Goal: Task Accomplishment & Management: Complete application form

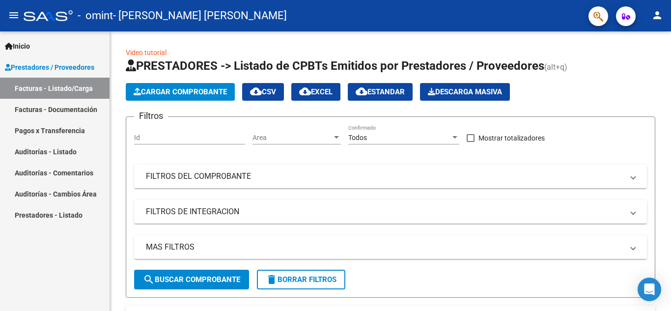
click at [79, 129] on link "Pagos x Transferencia" at bounding box center [55, 130] width 110 height 21
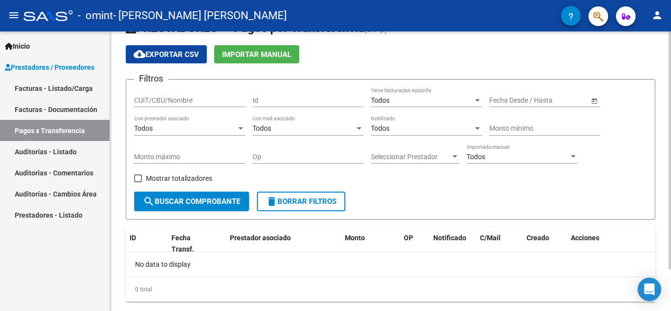
scroll to position [49, 0]
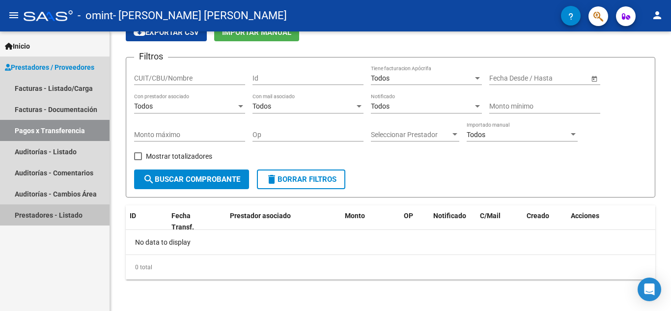
click at [75, 214] on link "Prestadores - Listado" at bounding box center [55, 214] width 110 height 21
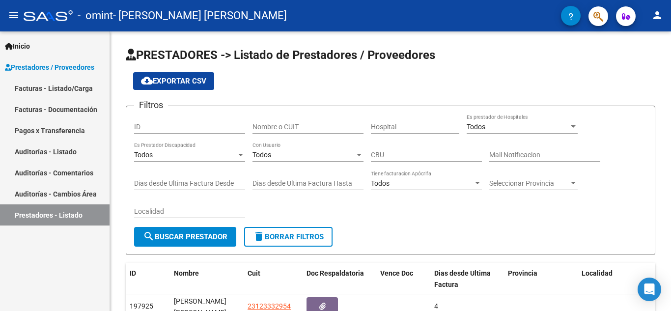
click at [75, 114] on link "Facturas - Documentación" at bounding box center [55, 109] width 110 height 21
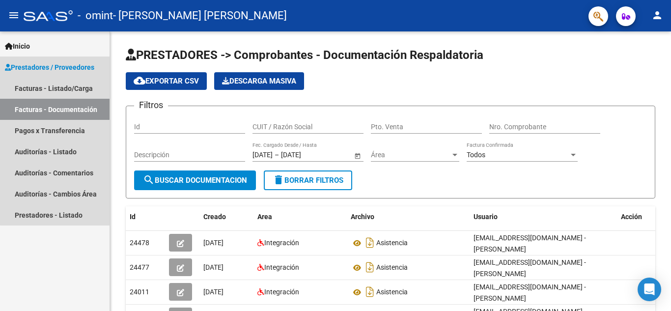
click at [73, 67] on span "Prestadores / Proveedores" at bounding box center [49, 67] width 89 height 11
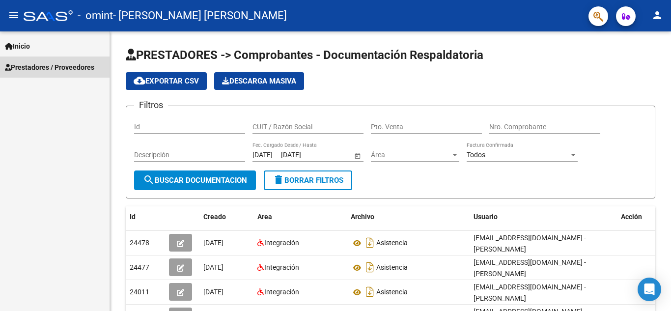
click at [73, 67] on span "Prestadores / Proveedores" at bounding box center [49, 67] width 89 height 11
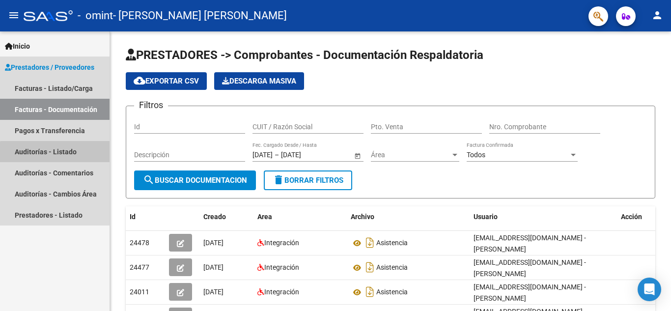
click at [71, 157] on link "Auditorías - Listado" at bounding box center [55, 151] width 110 height 21
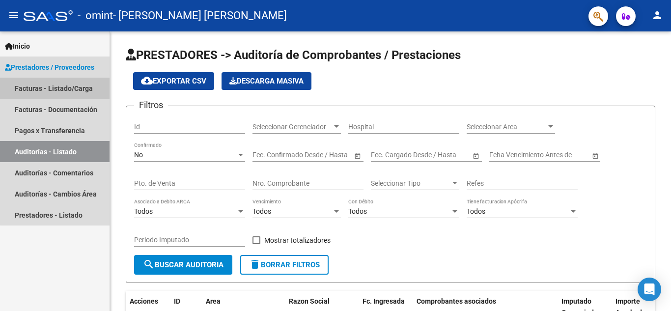
click at [73, 88] on link "Facturas - Listado/Carga" at bounding box center [55, 88] width 110 height 21
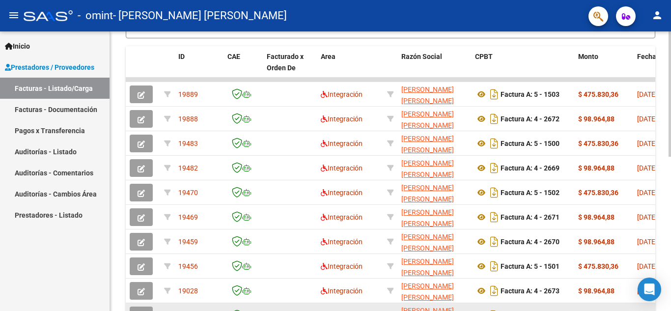
scroll to position [245, 0]
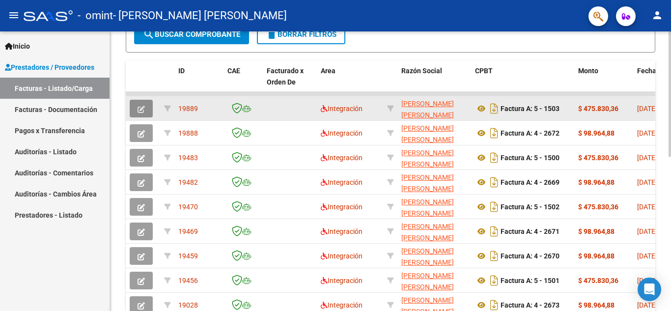
click at [136, 107] on button "button" at bounding box center [141, 109] width 23 height 18
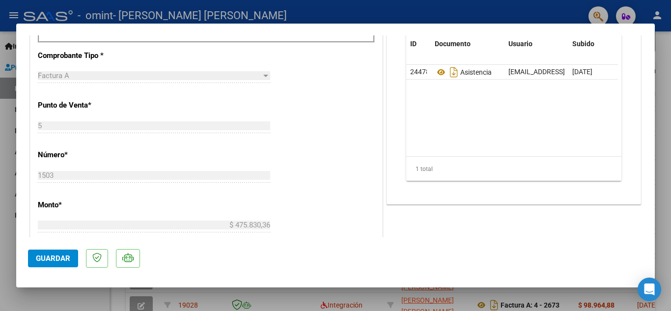
scroll to position [0, 0]
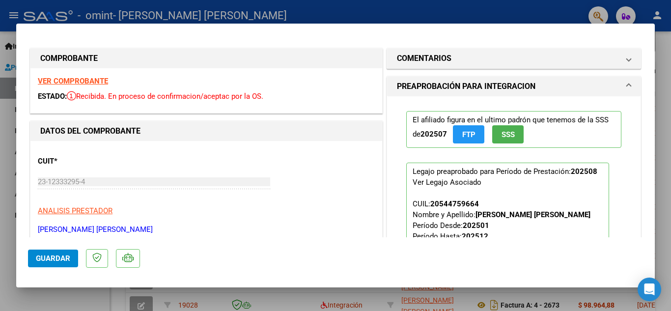
click at [484, 7] on div at bounding box center [335, 155] width 671 height 311
type input "$ 0,00"
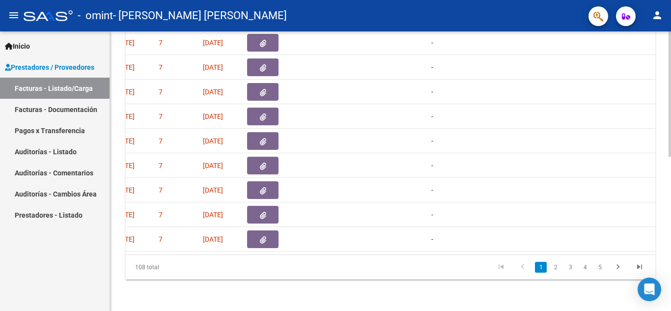
scroll to position [0, 735]
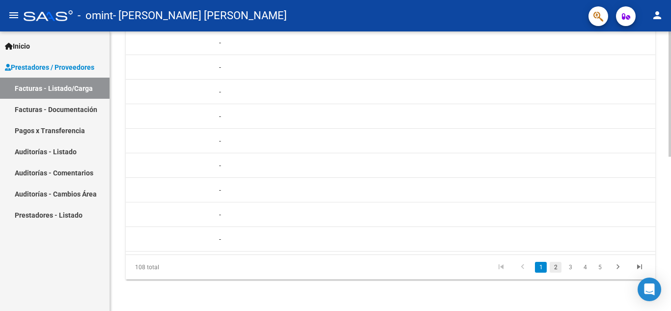
click at [555, 266] on link "2" at bounding box center [556, 267] width 12 height 11
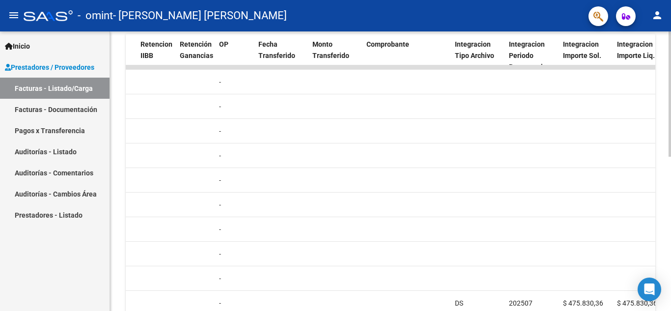
scroll to position [343, 0]
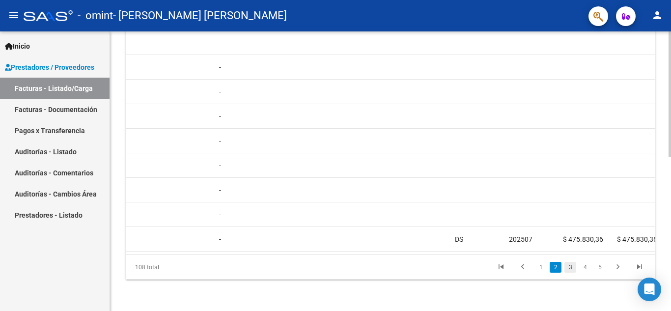
click at [571, 267] on link "3" at bounding box center [570, 267] width 12 height 11
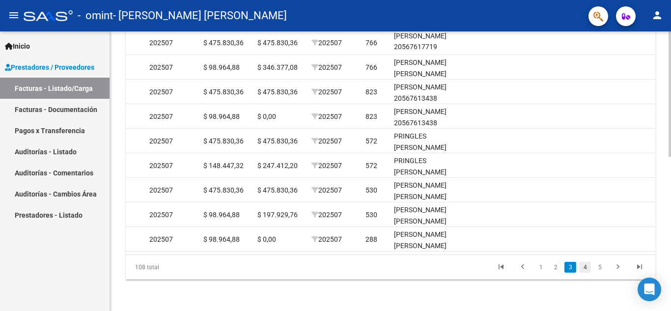
click at [583, 267] on link "4" at bounding box center [585, 267] width 12 height 11
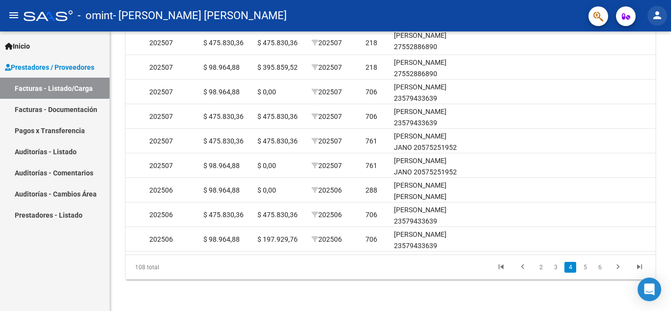
click at [654, 14] on mat-icon "person" at bounding box center [657, 15] width 12 height 12
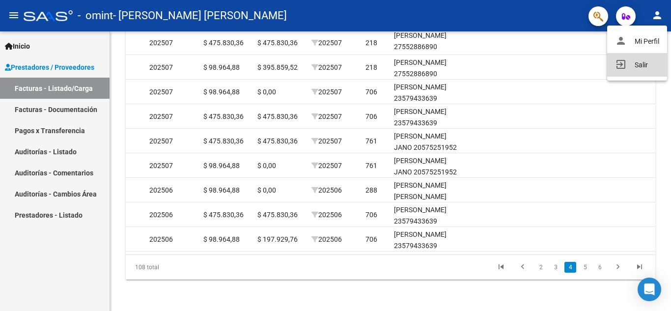
click at [642, 71] on button "exit_to_app Salir" at bounding box center [637, 65] width 60 height 24
